Goal: Transaction & Acquisition: Purchase product/service

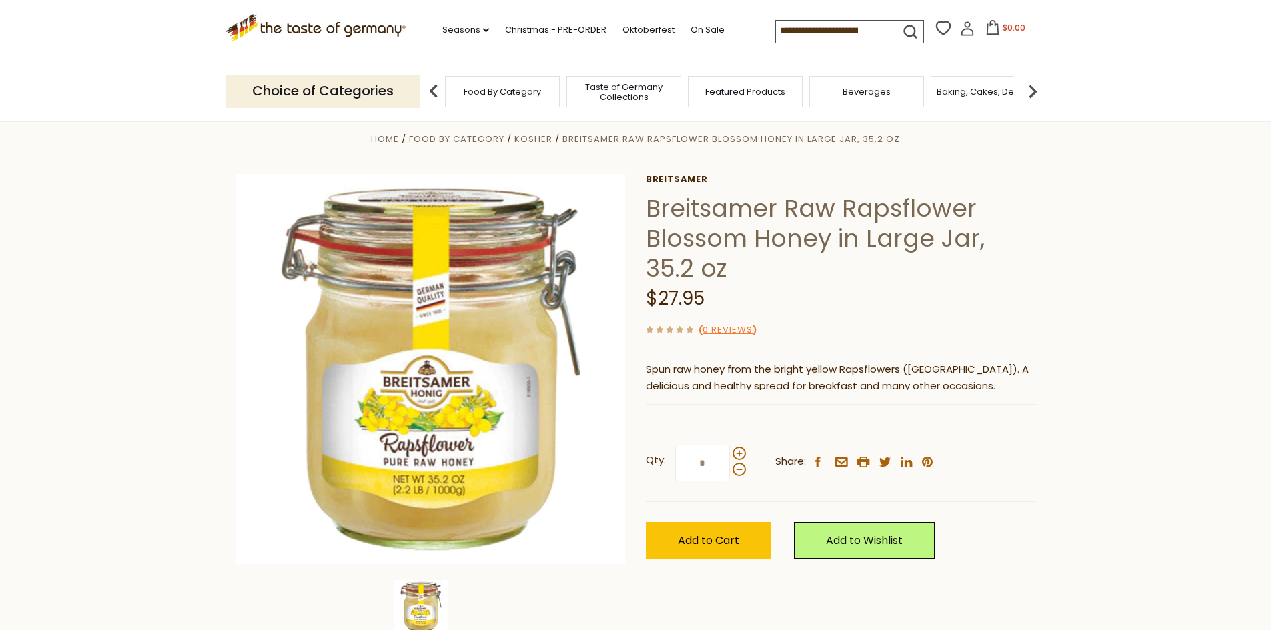
scroll to position [67, 0]
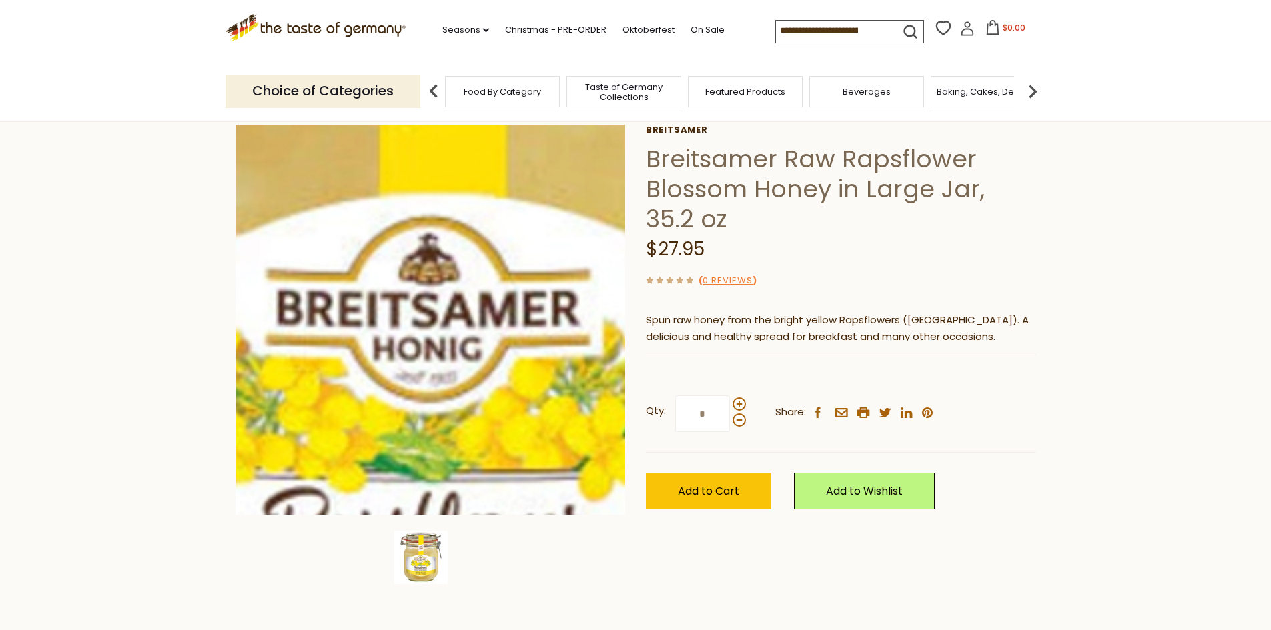
click at [426, 342] on img at bounding box center [431, 320] width 390 height 390
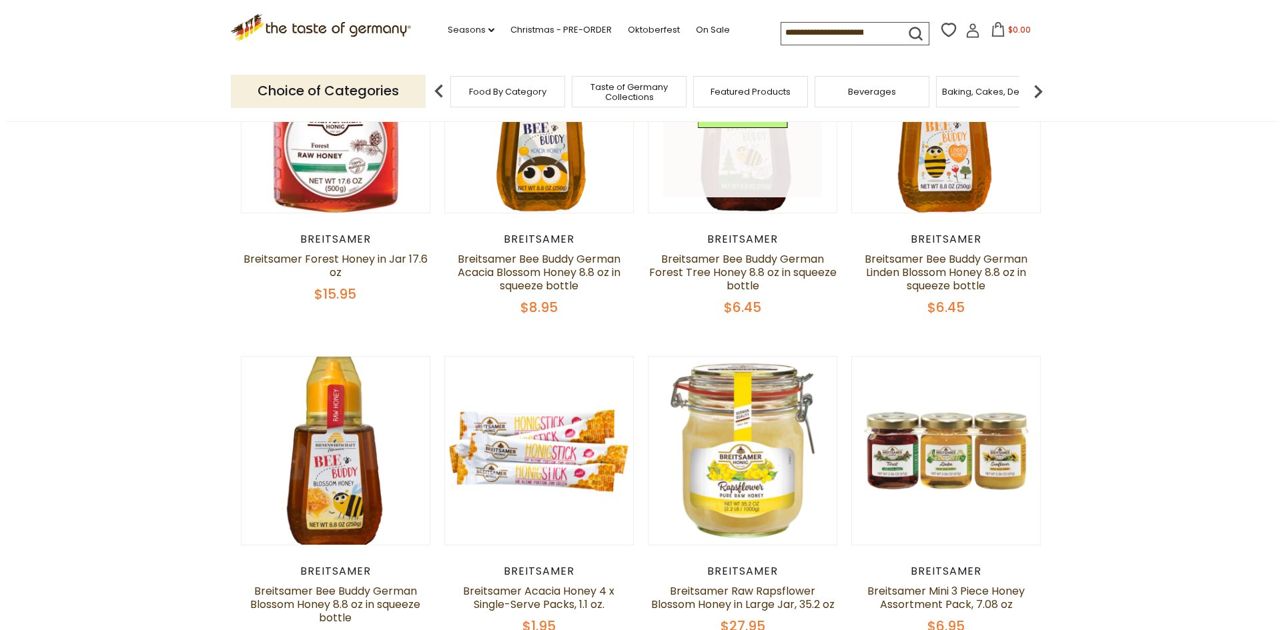
scroll to position [534, 0]
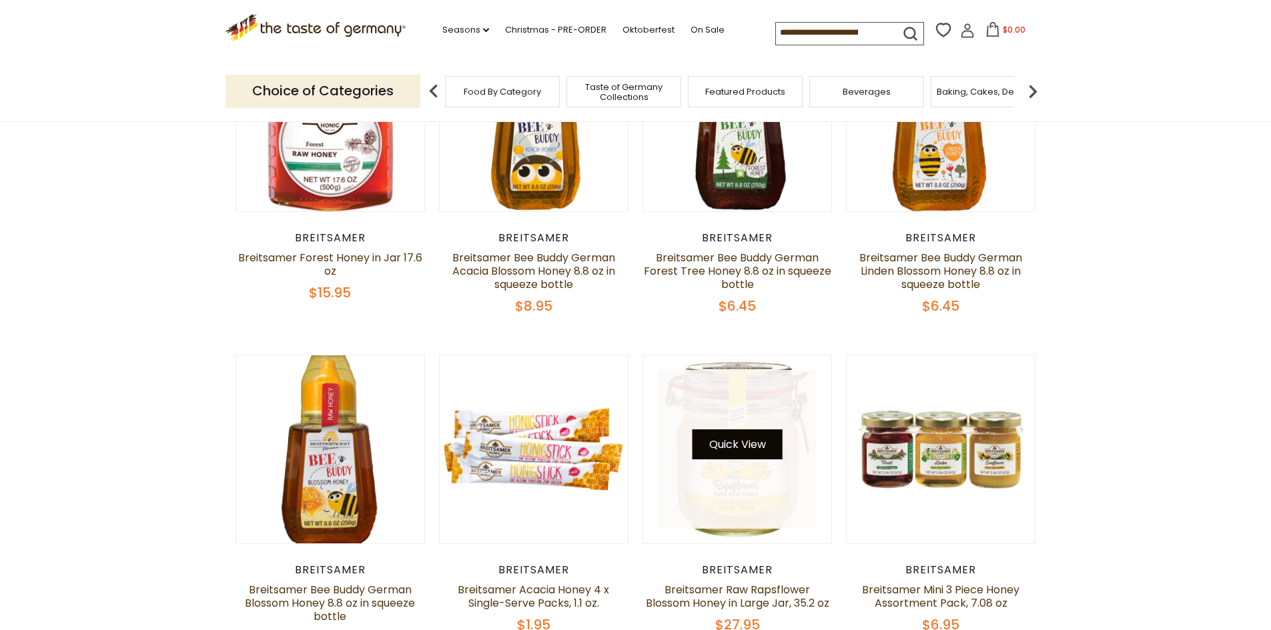
click at [746, 441] on button "Quick View" at bounding box center [737, 445] width 90 height 30
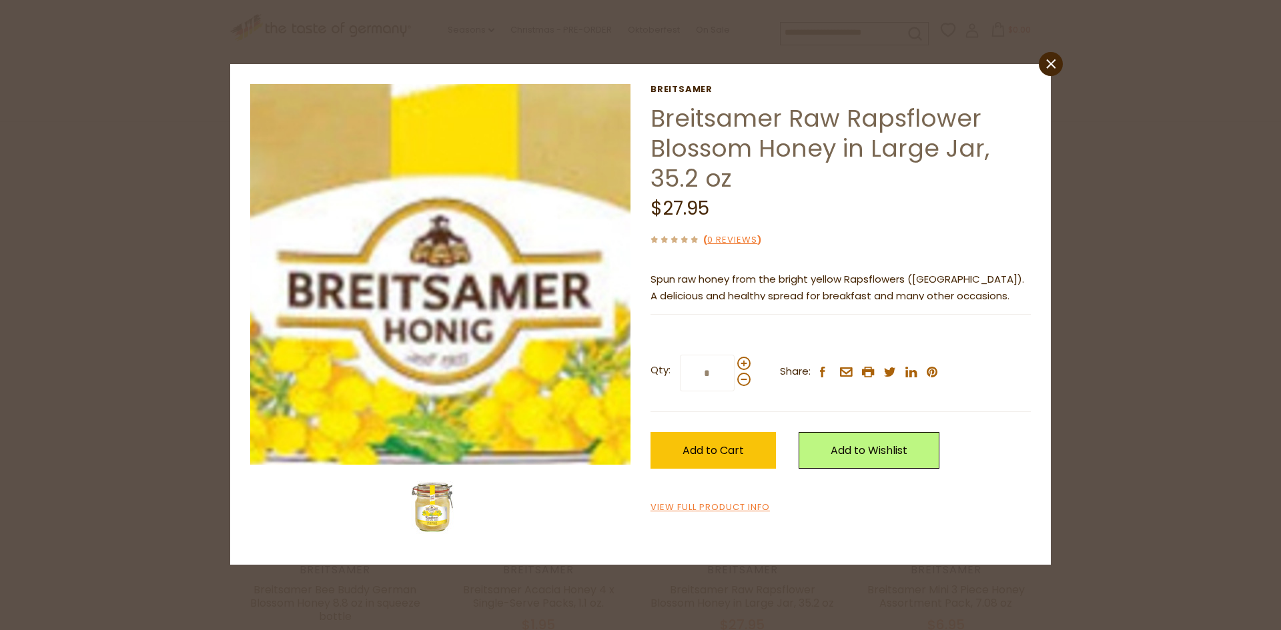
click at [436, 286] on img at bounding box center [440, 274] width 381 height 381
